Goal: Task Accomplishment & Management: Use online tool/utility

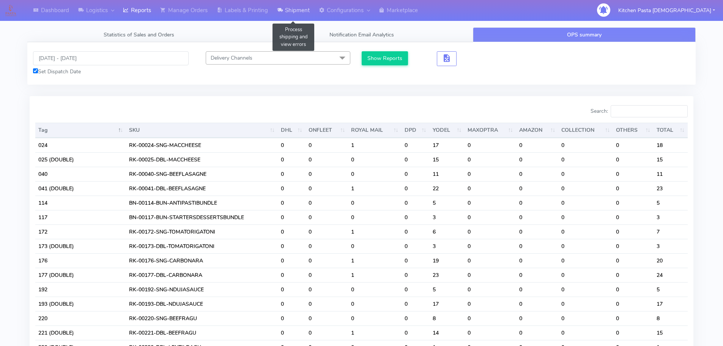
drag, startPoint x: 0, startPoint y: 0, endPoint x: 290, endPoint y: 16, distance: 290.9
click at [290, 16] on link "Shipment" at bounding box center [294, 10] width 42 height 21
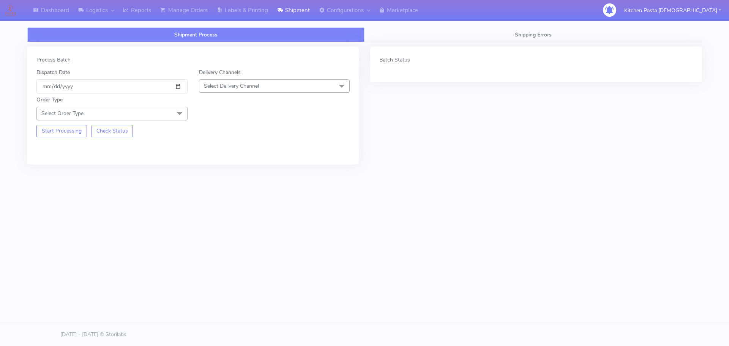
click at [277, 84] on span "Select Delivery Channel" at bounding box center [274, 85] width 151 height 13
click at [222, 172] on div "Yodel" at bounding box center [274, 171] width 143 height 8
click at [170, 111] on span "Select Order Type" at bounding box center [111, 113] width 151 height 13
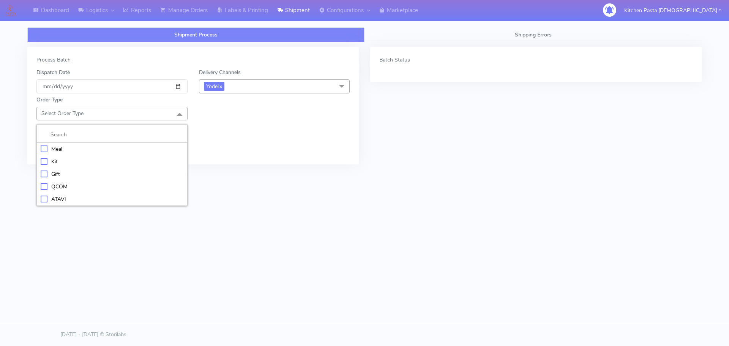
click at [114, 146] on div "Meal" at bounding box center [112, 149] width 143 height 8
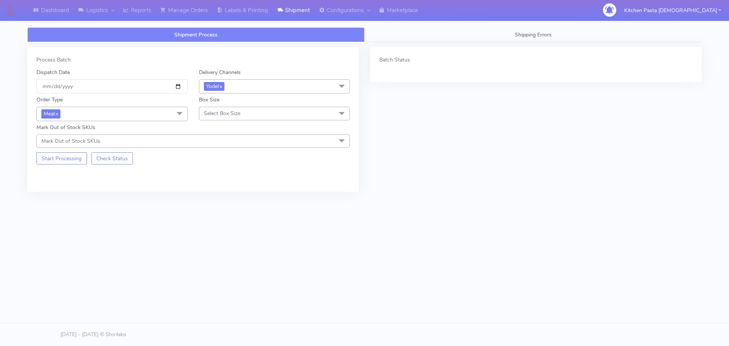
click at [227, 111] on span "Select Box Size" at bounding box center [222, 113] width 36 height 7
click at [227, 176] on div "Medium" at bounding box center [274, 174] width 143 height 8
click at [58, 158] on button "Start Processing" at bounding box center [61, 158] width 51 height 12
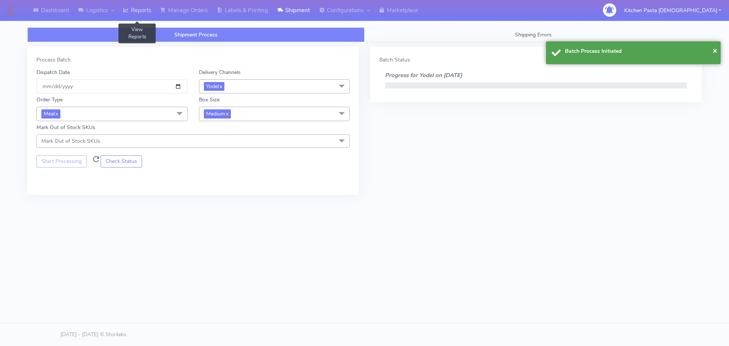
click at [137, 19] on link "Reports" at bounding box center [136, 10] width 37 height 21
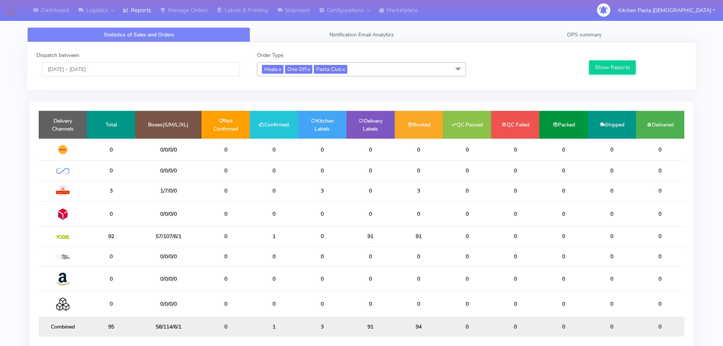
click at [373, 72] on span "Meals x One Off x Pasta Club x" at bounding box center [361, 69] width 209 height 14
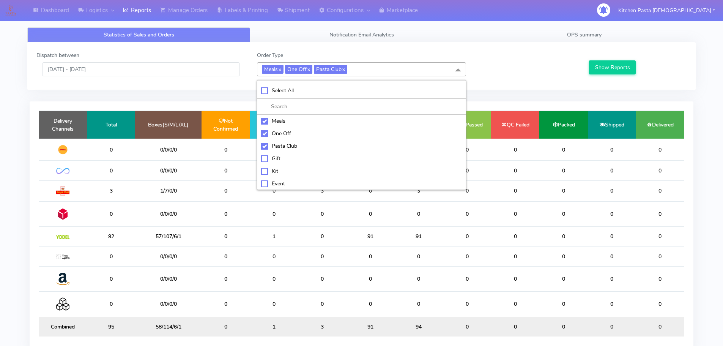
click at [296, 123] on div "Meals" at bounding box center [361, 121] width 201 height 8
checkbox input "false"
click at [294, 136] on div "One Off" at bounding box center [361, 133] width 201 height 8
checkbox input "false"
click at [294, 143] on div "Pasta Club" at bounding box center [361, 146] width 201 height 8
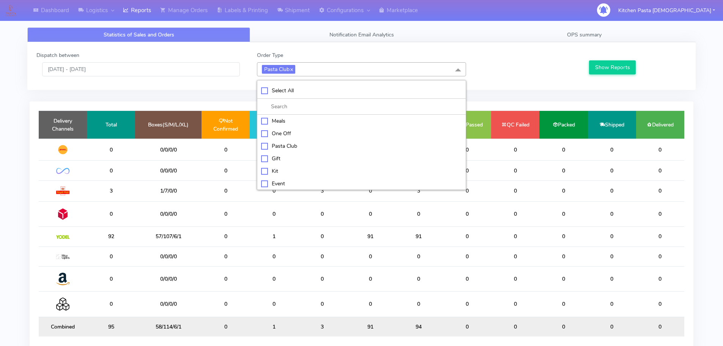
checkbox input "false"
click at [287, 173] on div "Kit" at bounding box center [361, 170] width 201 height 8
click at [600, 70] on button "Show Reports" at bounding box center [612, 67] width 47 height 14
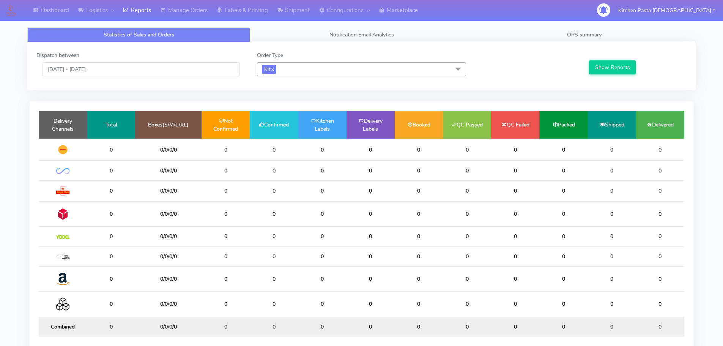
click at [307, 70] on span "Kit x" at bounding box center [361, 69] width 209 height 14
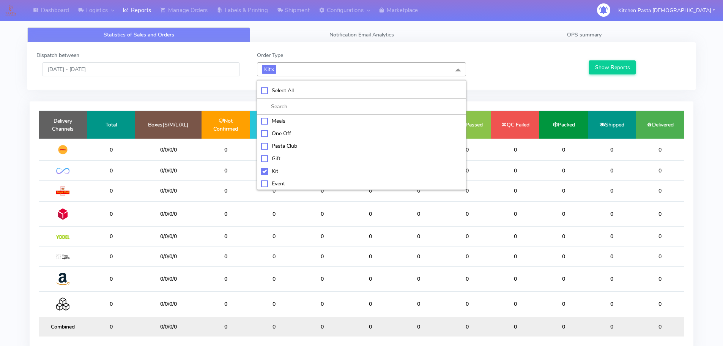
click at [283, 170] on div "Kit" at bounding box center [361, 171] width 201 height 8
checkbox input "false"
click at [280, 183] on div "ATAVI" at bounding box center [361, 182] width 201 height 8
checkbox input "true"
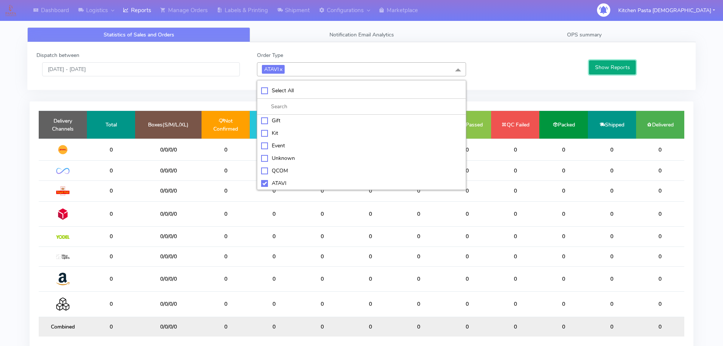
click at [626, 68] on button "Show Reports" at bounding box center [612, 67] width 47 height 14
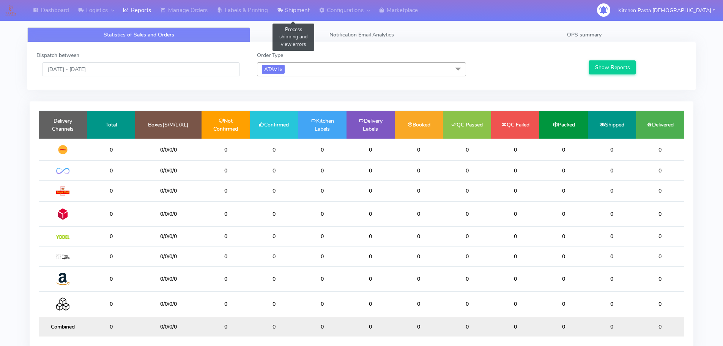
click at [293, 10] on link "Shipment" at bounding box center [294, 10] width 42 height 21
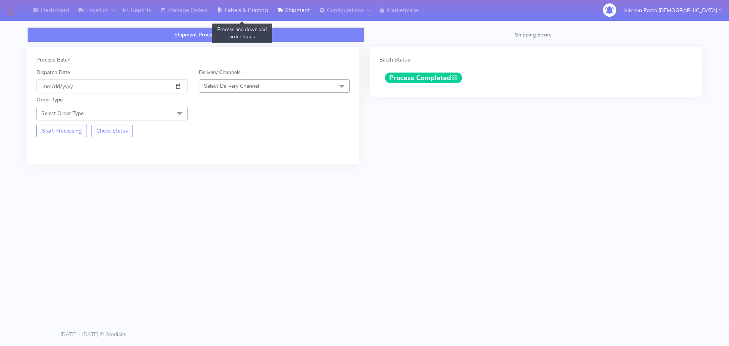
drag, startPoint x: 257, startPoint y: 11, endPoint x: 275, endPoint y: 11, distance: 18.6
click at [257, 11] on link "Labels & Printing" at bounding box center [242, 10] width 60 height 21
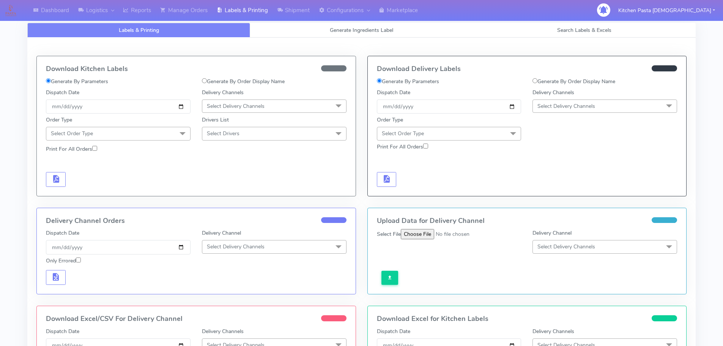
click at [557, 105] on span "Select Delivery Channels" at bounding box center [567, 106] width 58 height 7
click at [555, 193] on div "Yodel" at bounding box center [605, 192] width 136 height 8
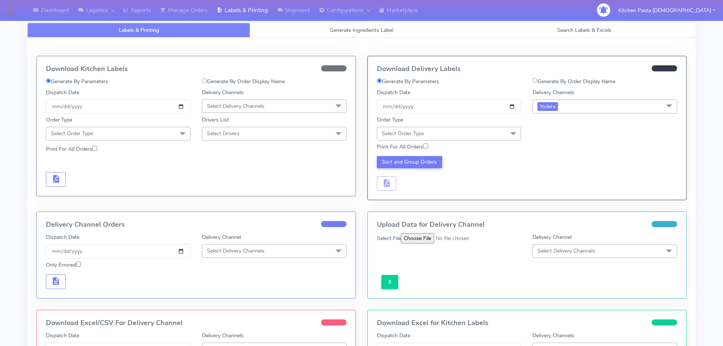
click at [491, 132] on span "Select Order Type" at bounding box center [449, 133] width 145 height 13
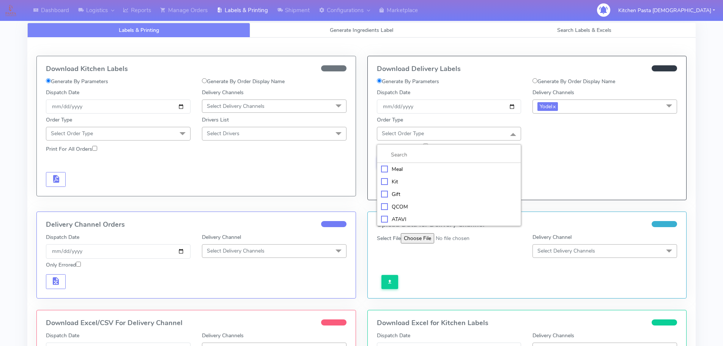
drag, startPoint x: 422, startPoint y: 174, endPoint x: 425, endPoint y: 162, distance: 13.0
click at [422, 173] on li "Meal" at bounding box center [449, 169] width 144 height 13
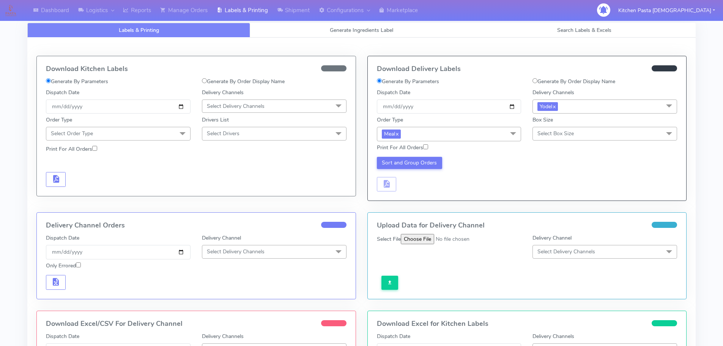
click at [594, 131] on span "Select Box Size" at bounding box center [605, 133] width 145 height 13
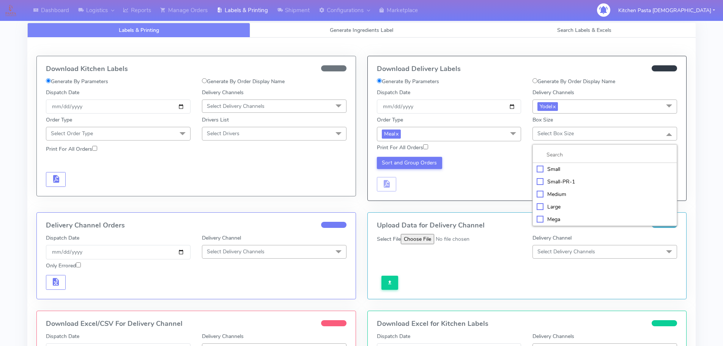
drag, startPoint x: 550, startPoint y: 190, endPoint x: 454, endPoint y: 184, distance: 96.2
click at [550, 190] on div "Medium" at bounding box center [605, 194] width 136 height 8
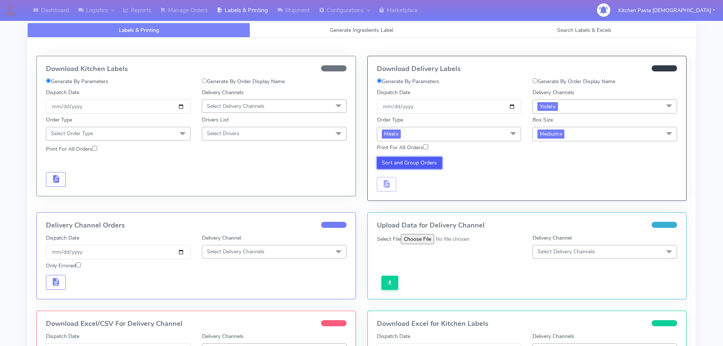
click at [417, 167] on button "Sort and Group Orders" at bounding box center [410, 163] width 66 height 12
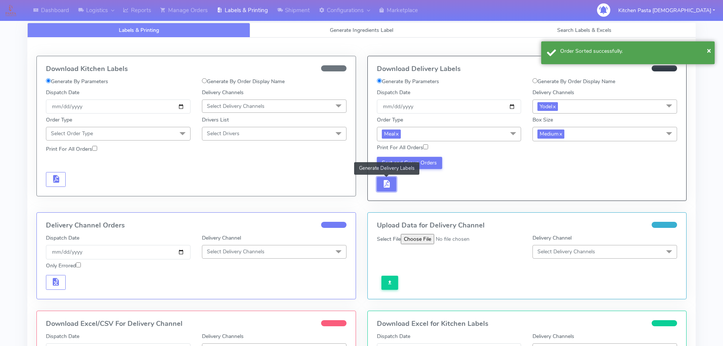
click at [391, 182] on span "button" at bounding box center [386, 185] width 9 height 7
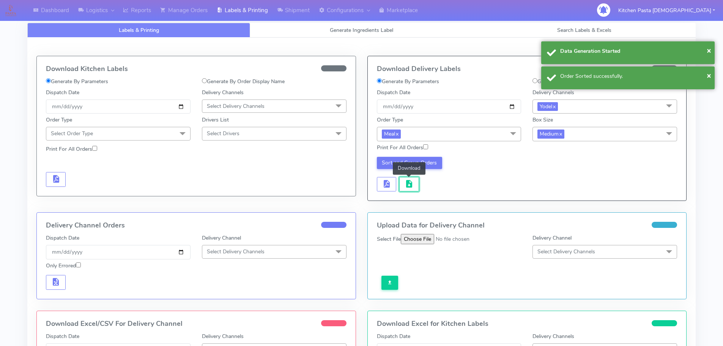
click at [404, 181] on button "button" at bounding box center [409, 184] width 20 height 15
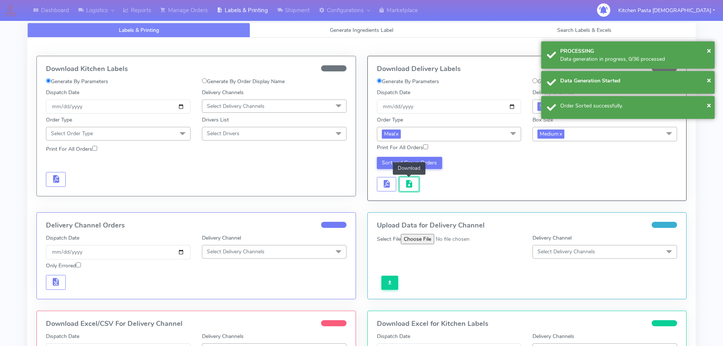
click at [404, 181] on button "button" at bounding box center [409, 184] width 20 height 15
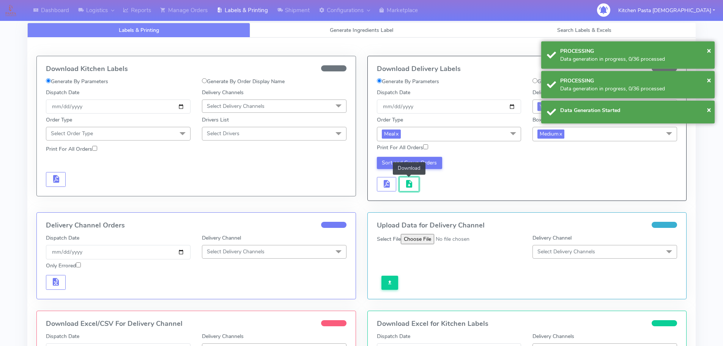
click at [404, 181] on button "button" at bounding box center [409, 184] width 20 height 15
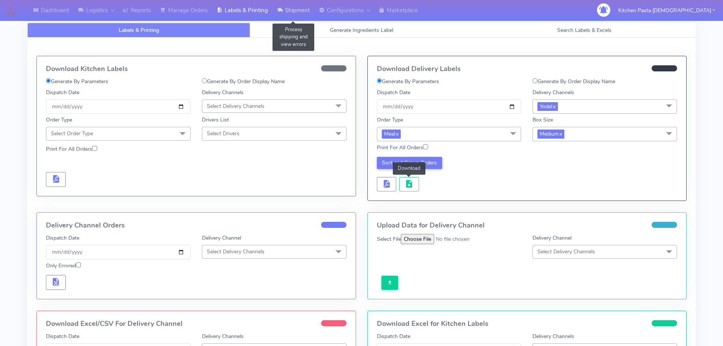
drag, startPoint x: 285, startPoint y: 8, endPoint x: 286, endPoint y: 13, distance: 5.0
click at [286, 8] on link "Shipment" at bounding box center [294, 10] width 42 height 21
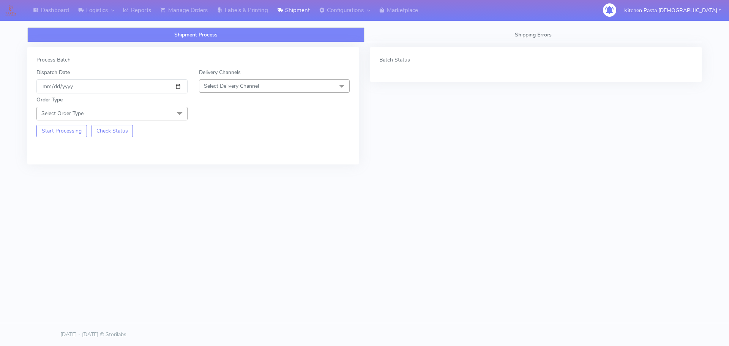
click at [285, 88] on span "Select Delivery Channel" at bounding box center [274, 85] width 151 height 13
click at [213, 172] on div "Yodel" at bounding box center [274, 171] width 143 height 8
click at [164, 112] on span "Select Order Type" at bounding box center [111, 113] width 151 height 13
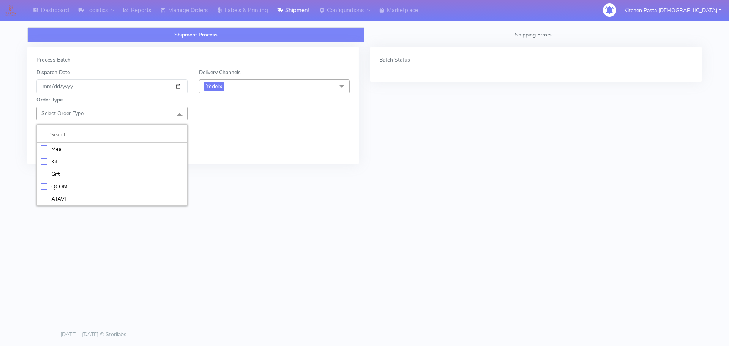
drag, startPoint x: 109, startPoint y: 151, endPoint x: 123, endPoint y: 148, distance: 13.7
click at [110, 151] on div "Meal" at bounding box center [112, 149] width 143 height 8
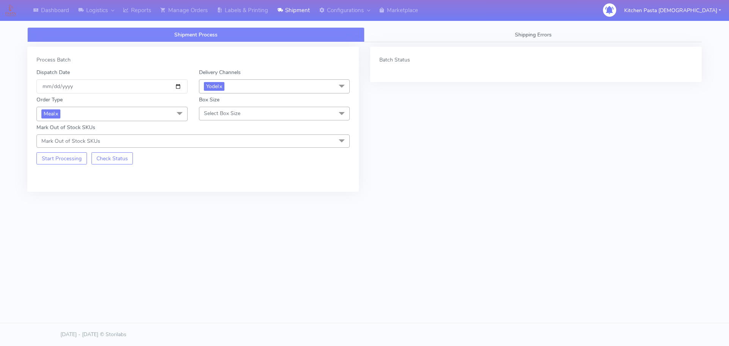
click at [213, 112] on span "Select Box Size" at bounding box center [222, 113] width 36 height 7
click at [209, 200] on div "Mega" at bounding box center [274, 199] width 143 height 8
click at [69, 157] on button "Start Processing" at bounding box center [61, 158] width 51 height 12
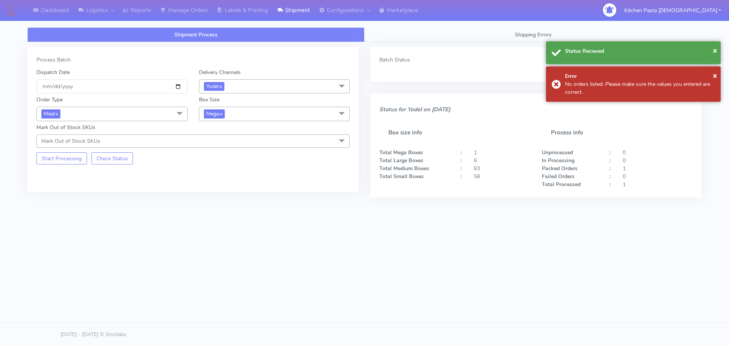
click at [242, 117] on span "Mega x" at bounding box center [274, 114] width 151 height 14
click at [224, 187] on div "Large" at bounding box center [274, 187] width 143 height 8
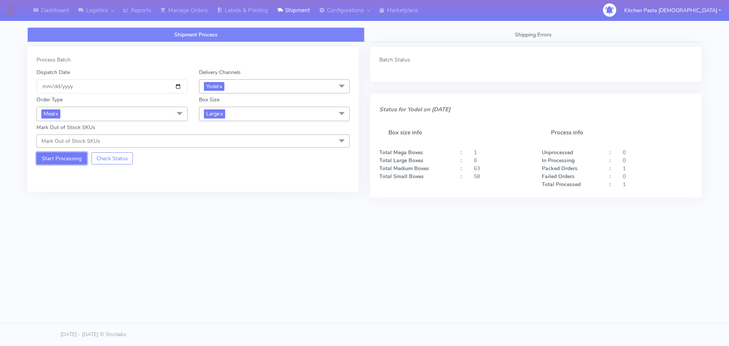
click at [72, 159] on button "Start Processing" at bounding box center [61, 158] width 51 height 12
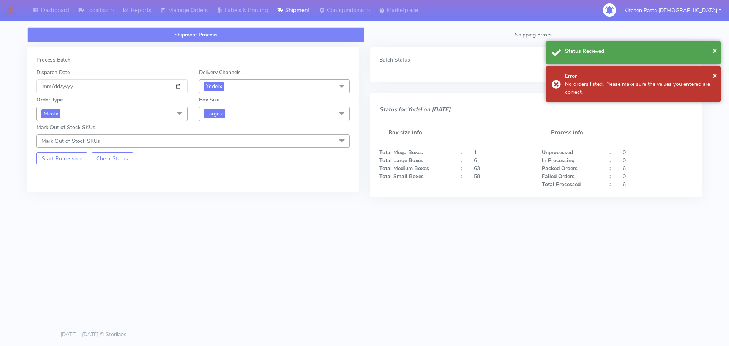
click at [244, 113] on span "Large x" at bounding box center [274, 114] width 151 height 14
click at [230, 144] on div "Small Small-PR-1 Medium Large Mega" at bounding box center [274, 166] width 151 height 82
click at [230, 147] on div "Small" at bounding box center [274, 150] width 143 height 8
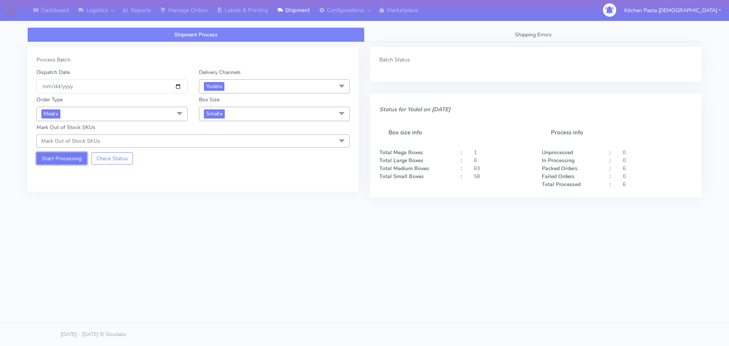
click at [42, 158] on button "Start Processing" at bounding box center [61, 158] width 51 height 12
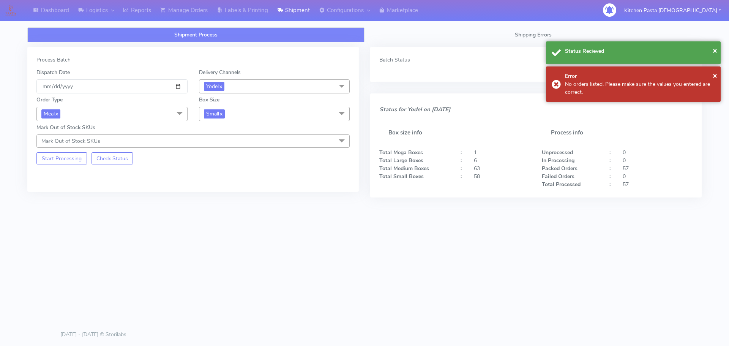
click at [257, 115] on span "Small x" at bounding box center [274, 114] width 151 height 14
click at [227, 172] on div "Medium" at bounding box center [274, 175] width 143 height 8
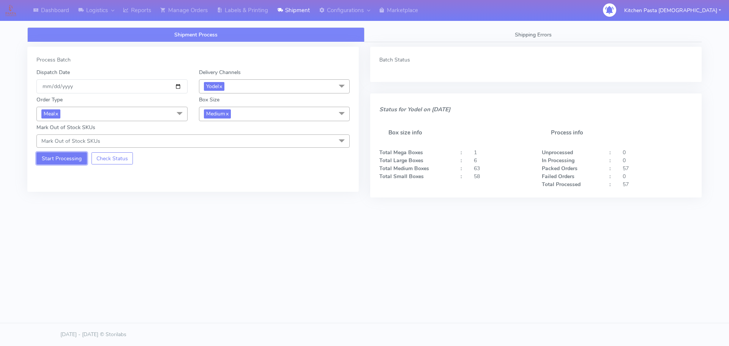
click at [70, 160] on button "Start Processing" at bounding box center [61, 158] width 51 height 12
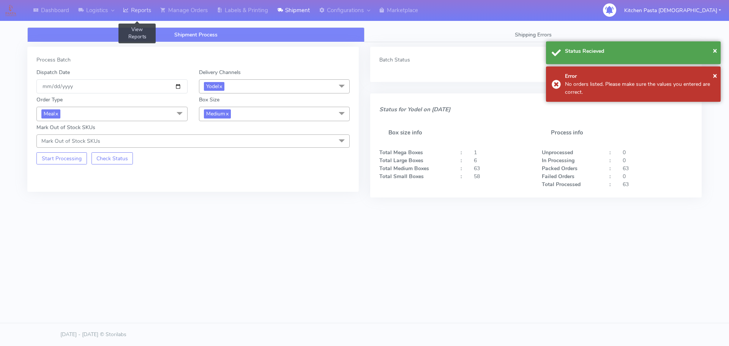
click at [134, 6] on link "Reports" at bounding box center [136, 10] width 37 height 21
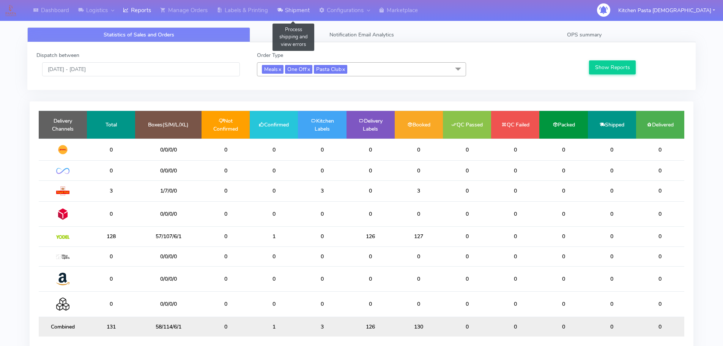
click at [305, 18] on link "Shipment" at bounding box center [294, 10] width 42 height 21
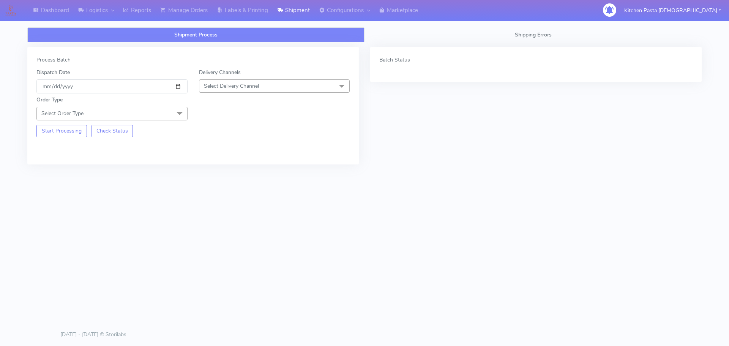
click at [257, 81] on span "Select Delivery Channel" at bounding box center [274, 85] width 151 height 13
click at [224, 168] on div "Yodel" at bounding box center [274, 171] width 143 height 8
click at [154, 112] on span "Select Order Type" at bounding box center [111, 113] width 151 height 13
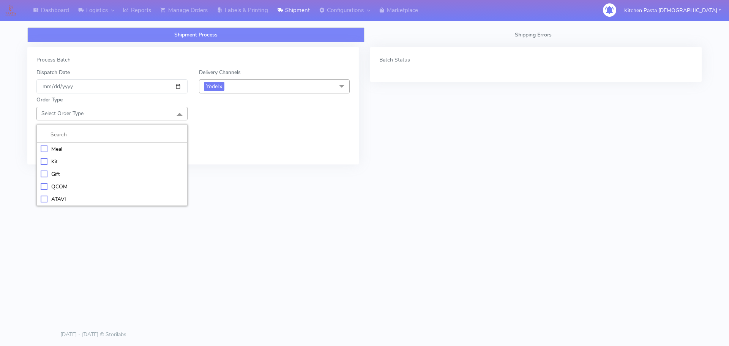
click at [119, 145] on div "Meal" at bounding box center [112, 149] width 143 height 8
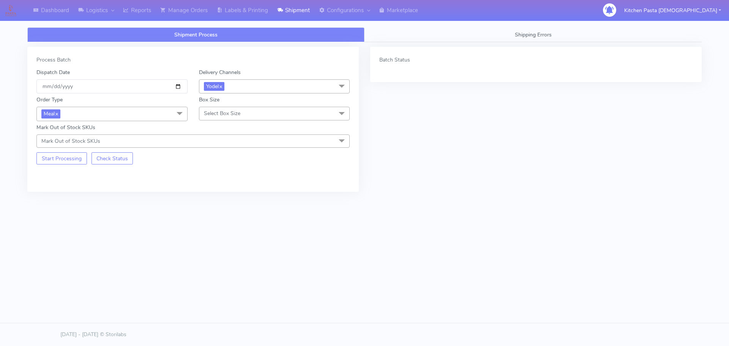
click at [219, 110] on span "Select Box Size" at bounding box center [222, 113] width 36 height 7
click at [218, 148] on div "Small" at bounding box center [274, 149] width 143 height 8
click at [60, 158] on button "Start Processing" at bounding box center [61, 158] width 51 height 12
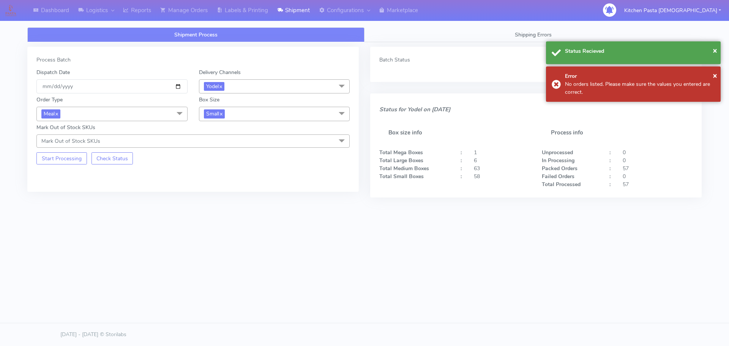
click at [236, 119] on span "Small x" at bounding box center [274, 114] width 151 height 14
click at [217, 174] on div "Medium" at bounding box center [274, 175] width 143 height 8
checkbox input "false"
click at [73, 158] on button "Start Processing" at bounding box center [61, 158] width 51 height 12
click at [250, 112] on span "Medium x" at bounding box center [274, 114] width 151 height 14
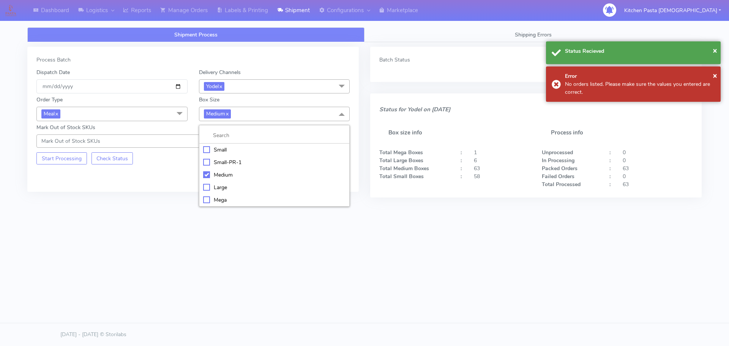
click at [211, 201] on div "Mega" at bounding box center [274, 200] width 143 height 8
checkbox input "false"
checkbox input "true"
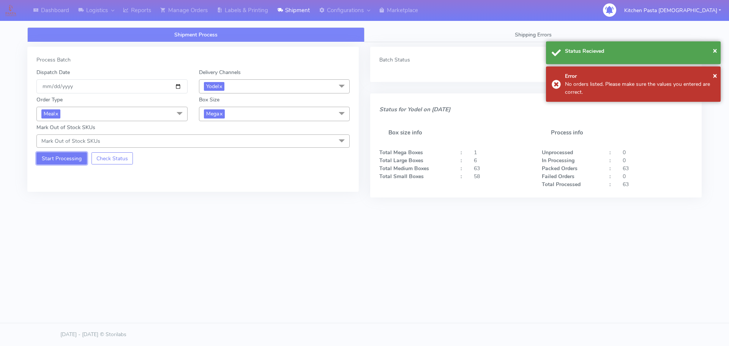
click at [63, 162] on button "Start Processing" at bounding box center [61, 158] width 51 height 12
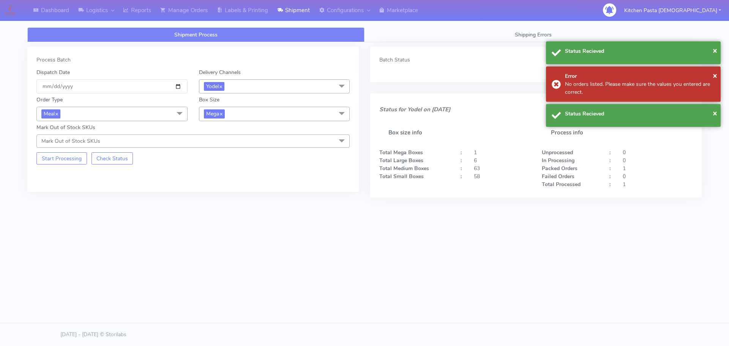
click at [259, 114] on span "Mega x" at bounding box center [274, 114] width 151 height 14
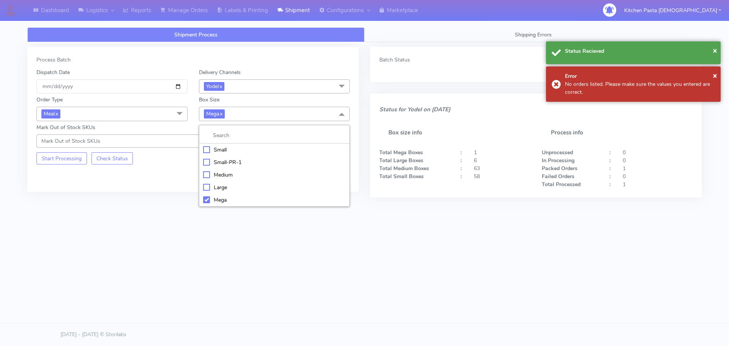
drag, startPoint x: 212, startPoint y: 190, endPoint x: 80, endPoint y: 156, distance: 136.0
click at [212, 189] on div "Large" at bounding box center [274, 187] width 143 height 8
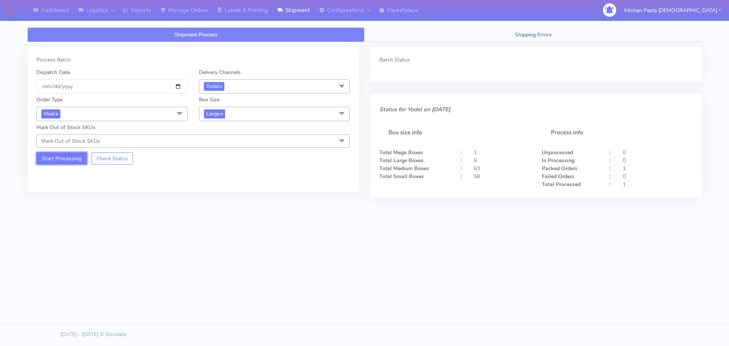
click at [75, 163] on button "Start Processing" at bounding box center [61, 158] width 51 height 12
